Goal: Check status: Check status

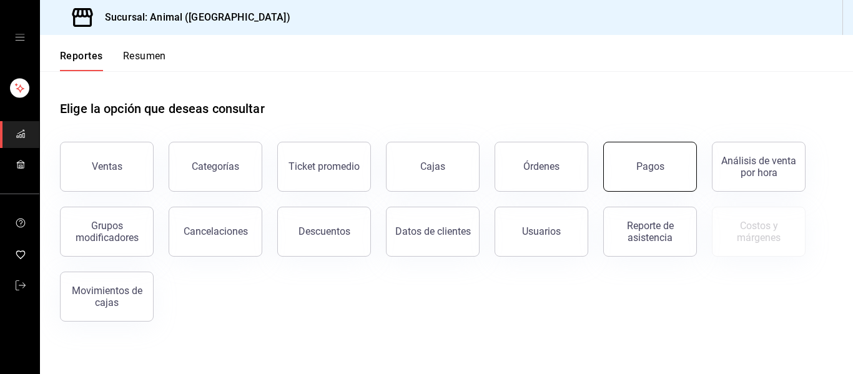
click at [651, 187] on button "Pagos" at bounding box center [650, 167] width 94 height 50
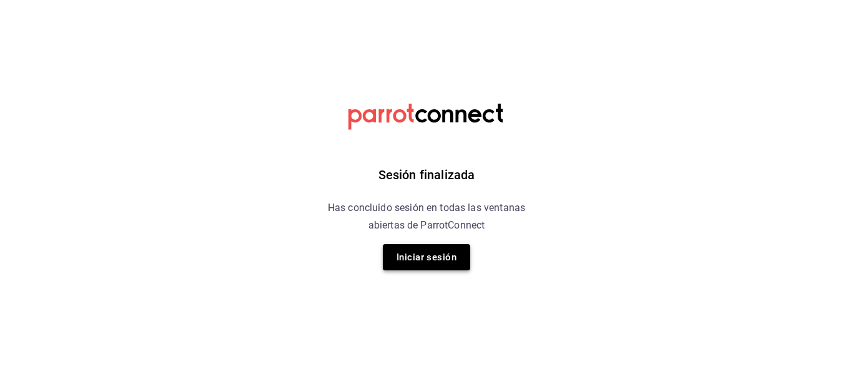
click at [418, 250] on button "Iniciar sesión" at bounding box center [426, 257] width 87 height 26
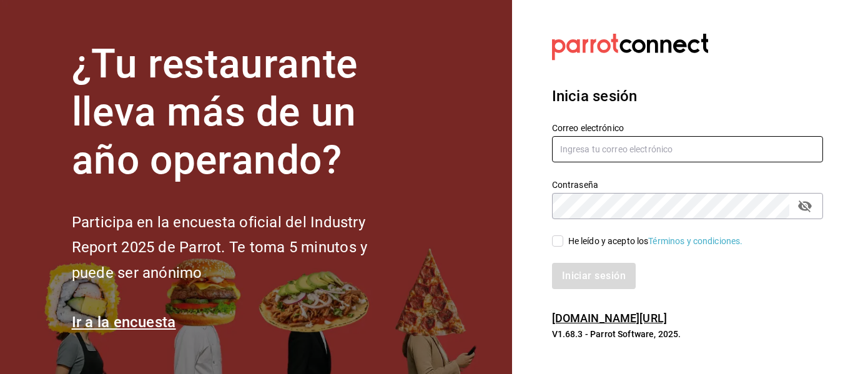
type input "animal.puebla@grupocosteno.com"
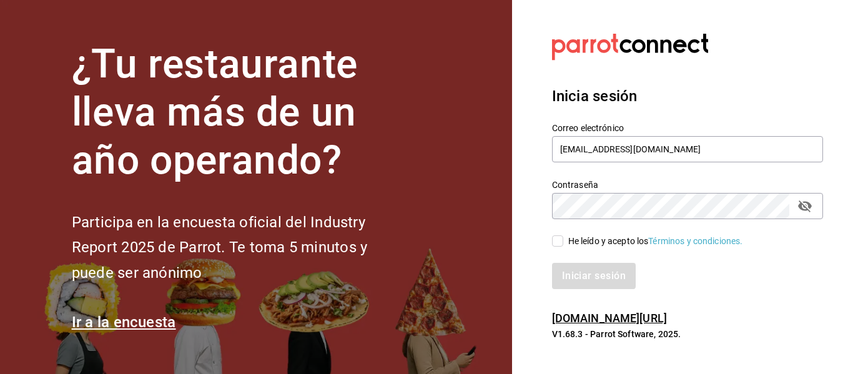
click at [561, 239] on input "He leído y acepto los Términos y condiciones." at bounding box center [557, 240] width 11 height 11
checkbox input "true"
click at [570, 272] on button "Iniciar sesión" at bounding box center [594, 276] width 85 height 26
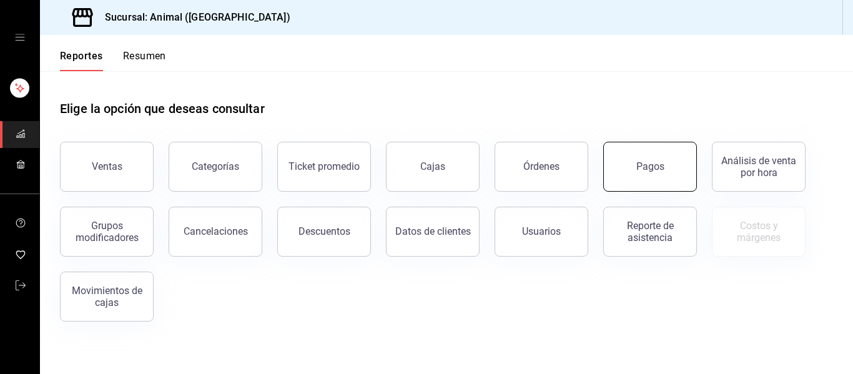
click at [652, 160] on button "Pagos" at bounding box center [650, 167] width 94 height 50
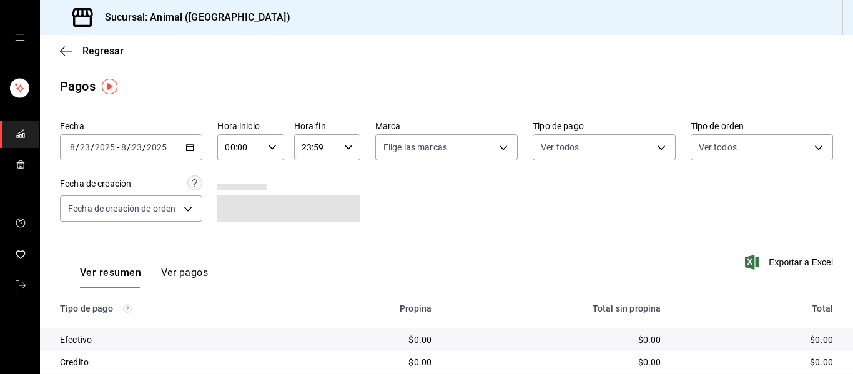
click at [269, 148] on \(Stroke\) "button" at bounding box center [272, 147] width 7 height 4
click at [226, 180] on button "04" at bounding box center [232, 174] width 28 height 25
type input "04:00"
click at [485, 147] on div at bounding box center [426, 187] width 853 height 374
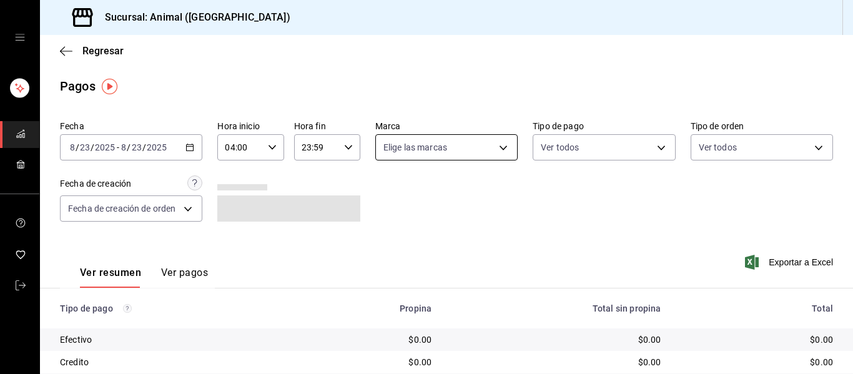
click at [493, 149] on body "Sucursal: Animal ([GEOGRAPHIC_DATA]) Regresar Pagos Fecha [DATE] [DATE] - [DATE…" at bounding box center [426, 187] width 853 height 374
click at [423, 195] on span "Ver todas" at bounding box center [425, 195] width 38 height 13
type input "96838179-8fbb-4073-aae3-1789726318c8"
checkbox input "true"
